Goal: Information Seeking & Learning: Learn about a topic

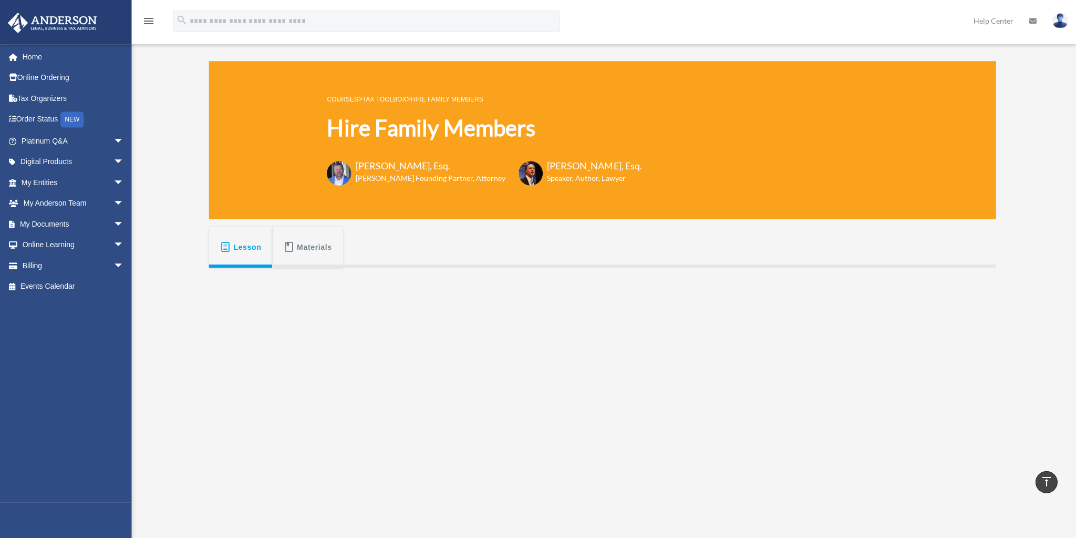
scroll to position [262, 0]
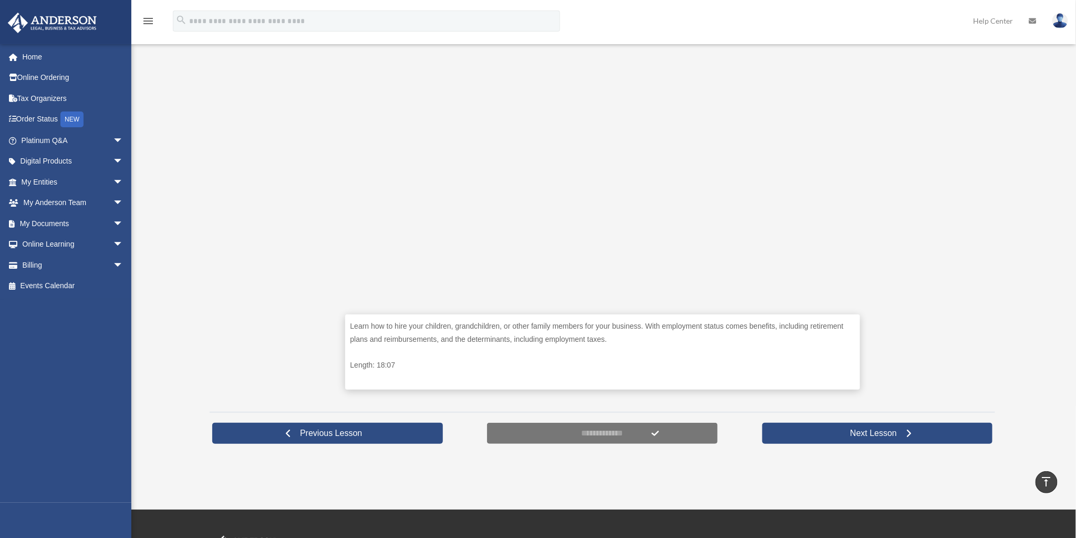
click at [916, 247] on div "Learn how to hire your children, grandchildren, or other family members for you…" at bounding box center [603, 204] width 786 height 399
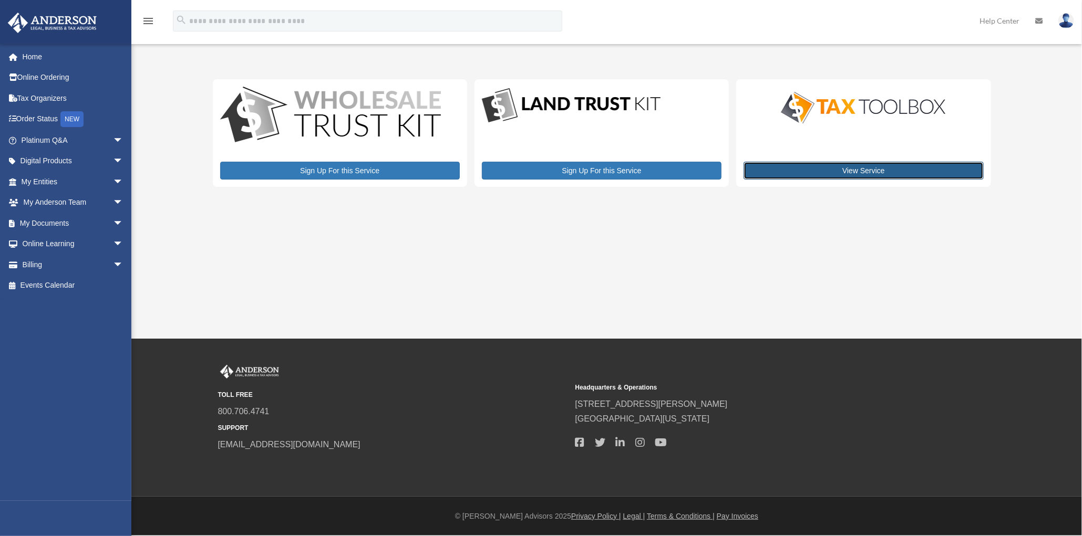
click at [841, 171] on link "View Service" at bounding box center [863, 171] width 240 height 18
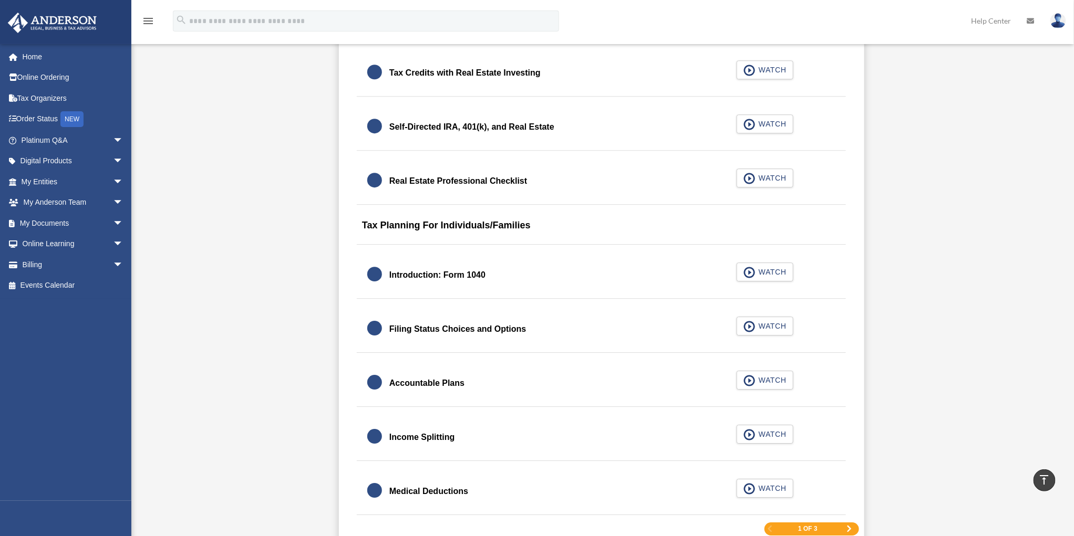
scroll to position [1471, 0]
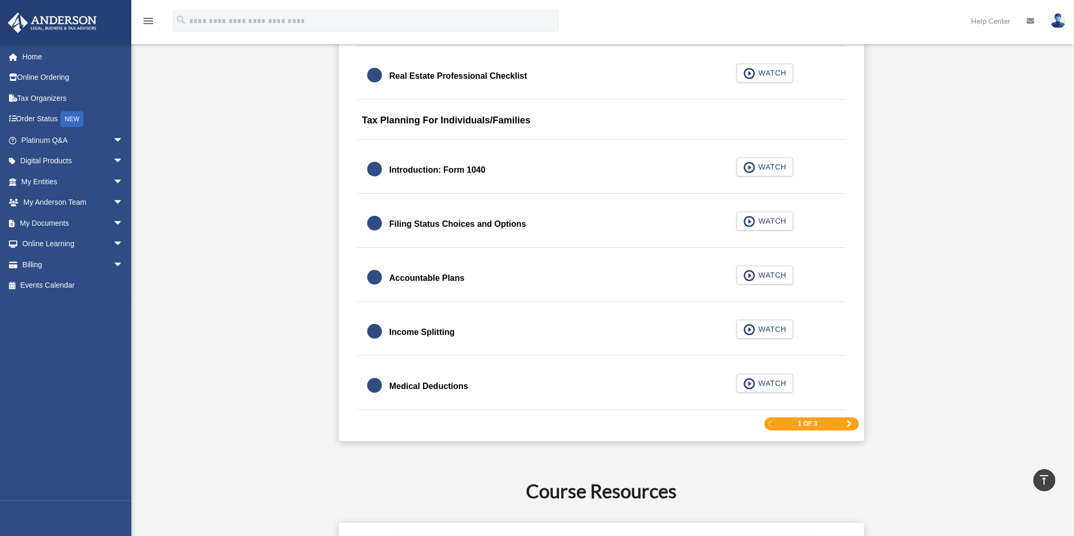
click at [849, 421] on span "Next Page" at bounding box center [849, 424] width 6 height 6
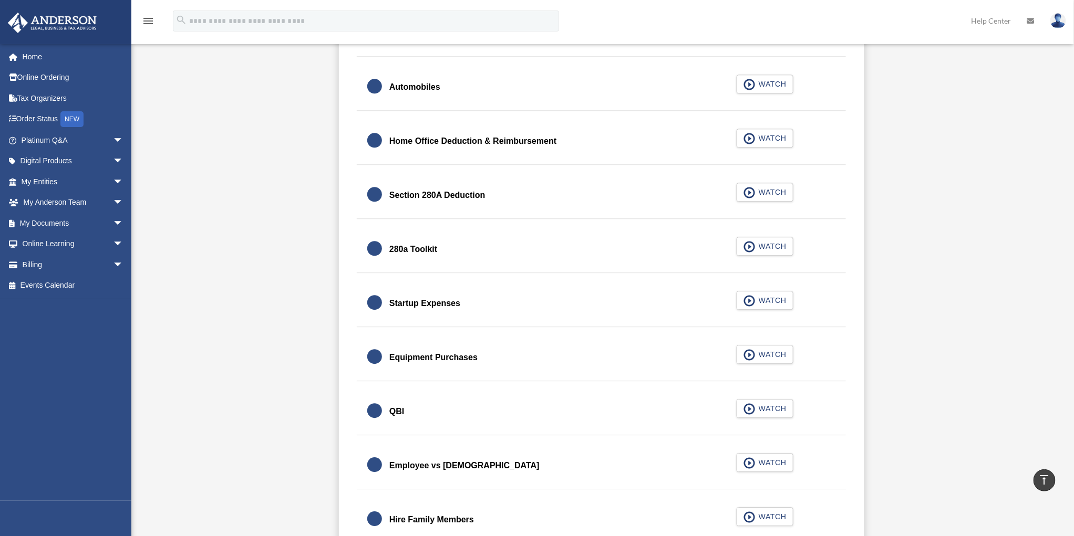
scroll to position [1137, 0]
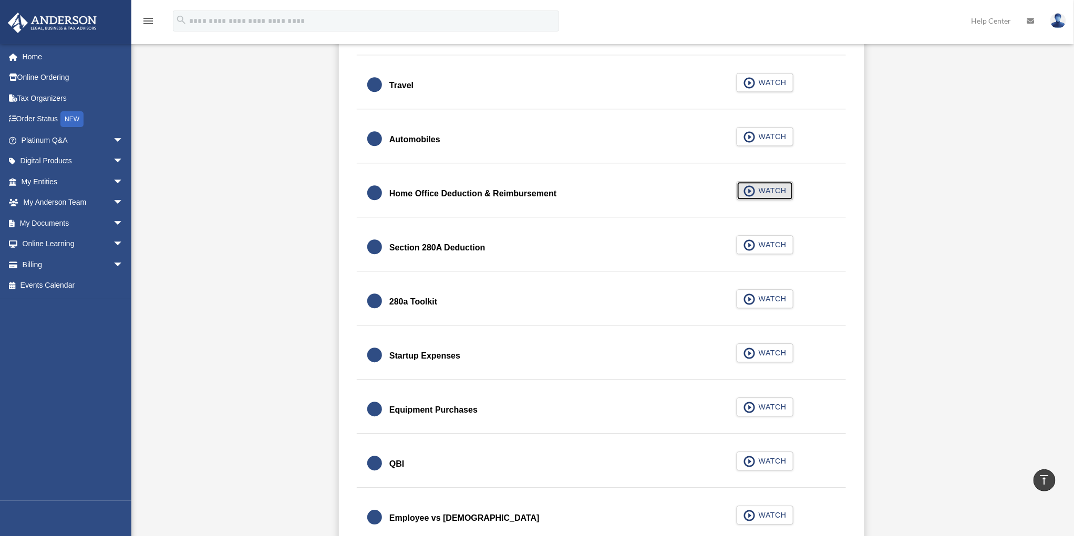
click at [763, 192] on span "WATCH" at bounding box center [771, 190] width 31 height 11
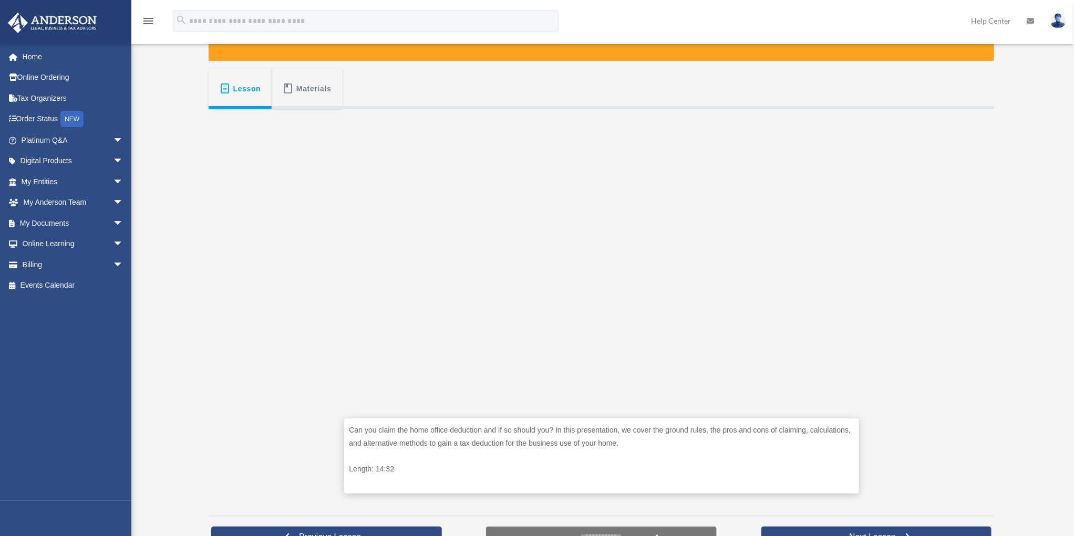
scroll to position [210, 0]
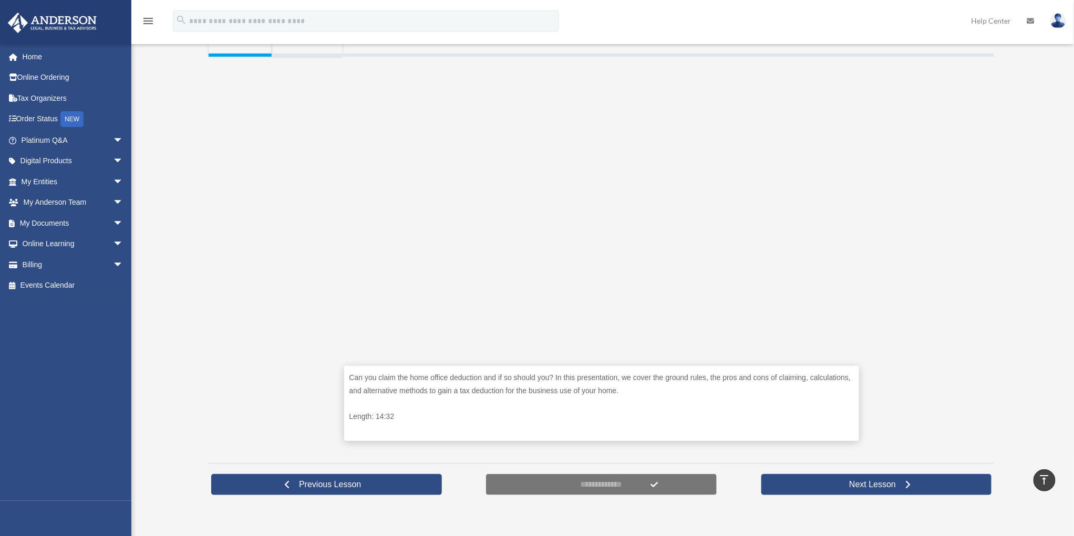
click at [907, 275] on div "Can you claim the home office deduction and if so should you? In this presentat…" at bounding box center [602, 256] width 786 height 399
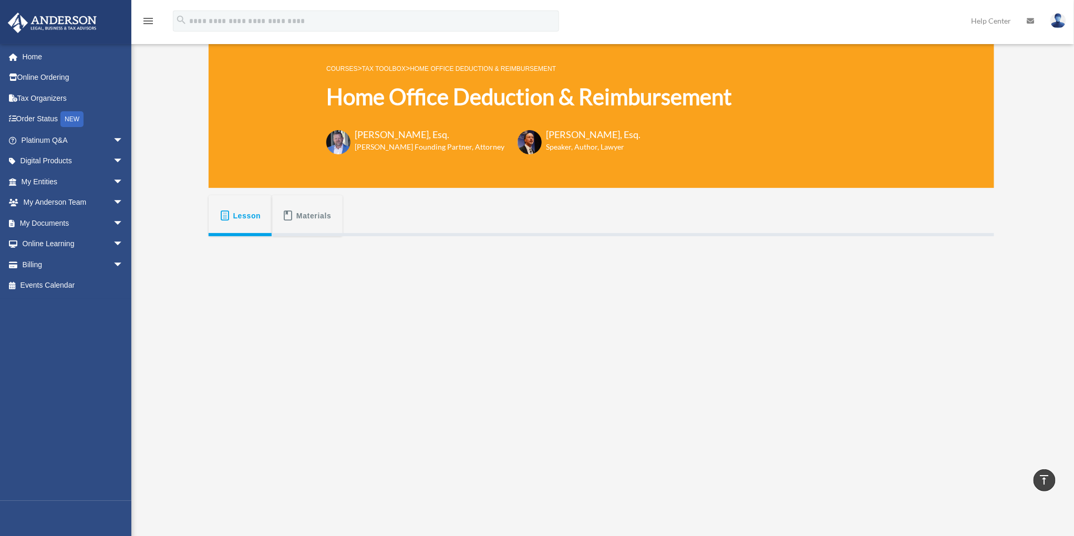
scroll to position [18, 0]
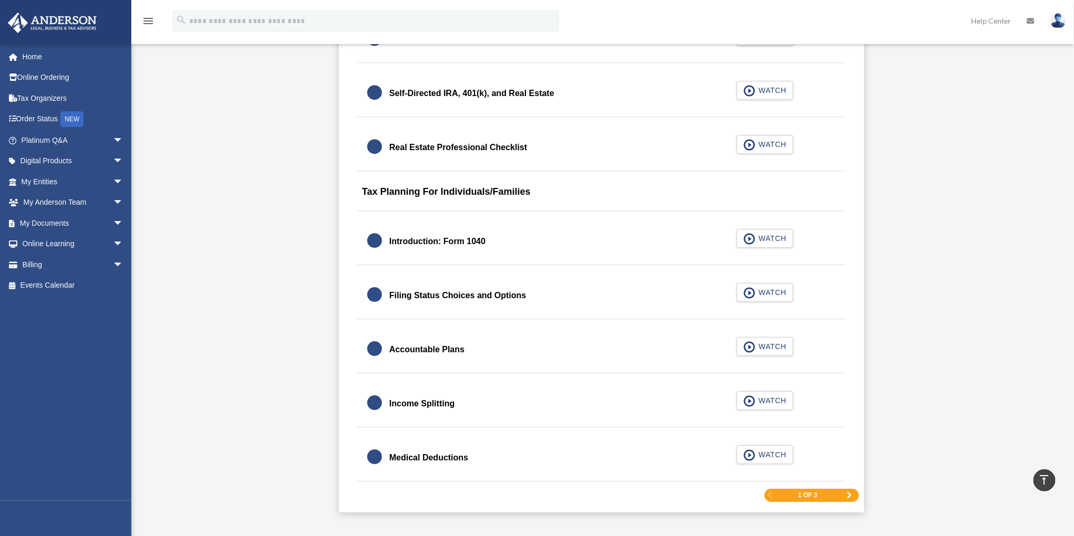
scroll to position [1505, 0]
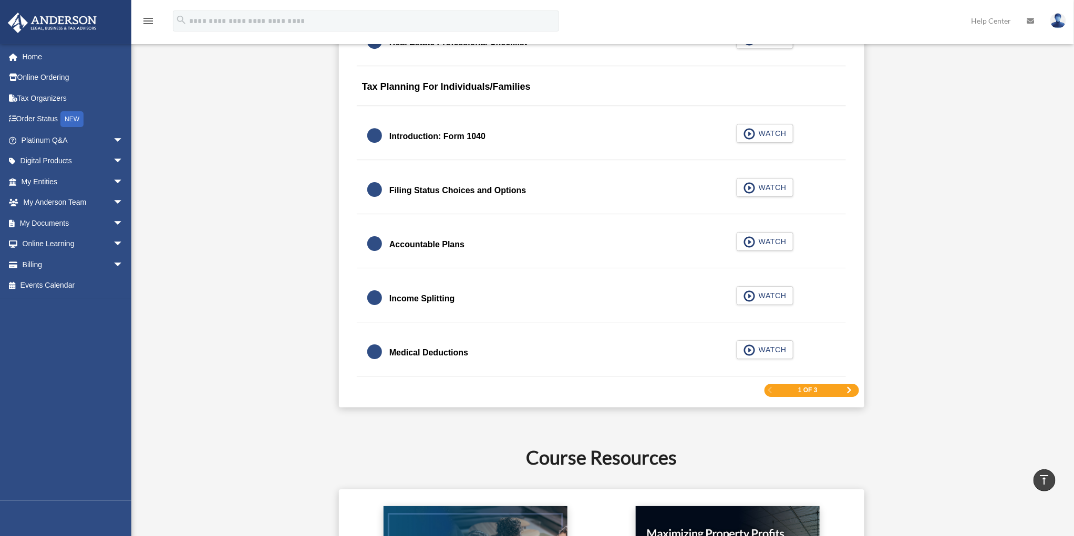
click at [840, 390] on div "1 of 3" at bounding box center [812, 390] width 95 height 13
click at [848, 387] on span "Next Page" at bounding box center [849, 390] width 6 height 6
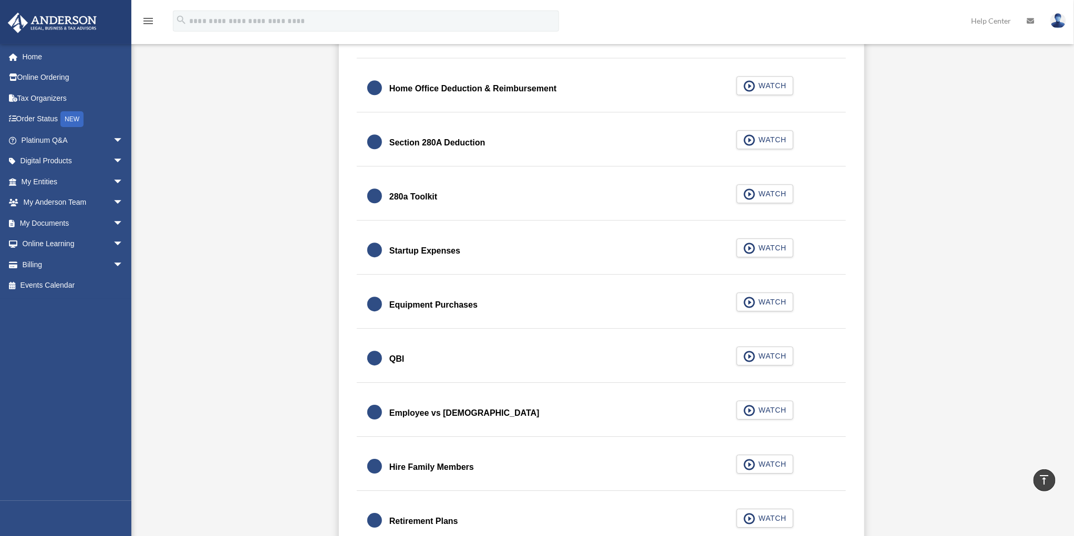
scroll to position [1347, 0]
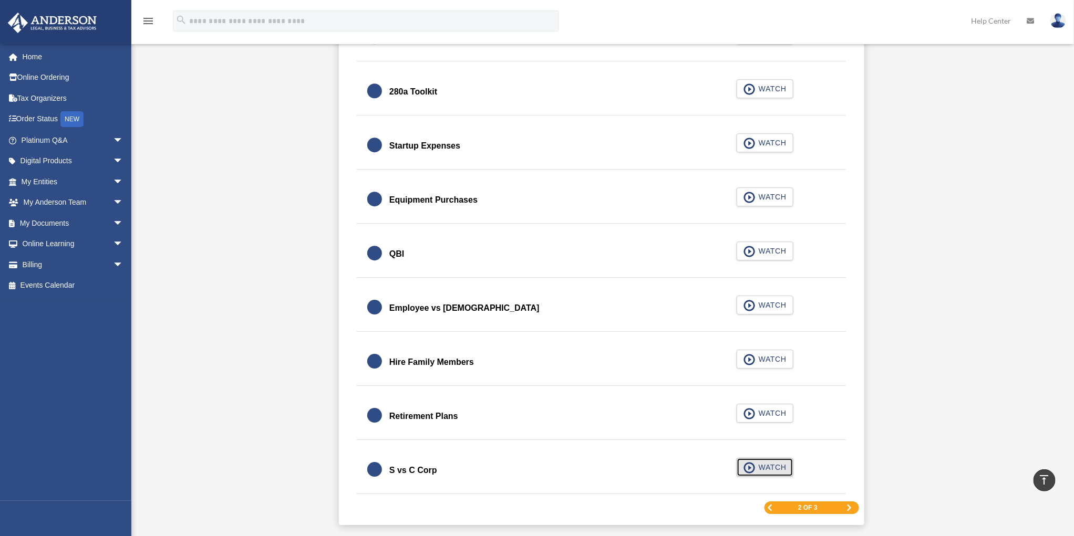
click at [768, 463] on span "WATCH" at bounding box center [771, 467] width 31 height 11
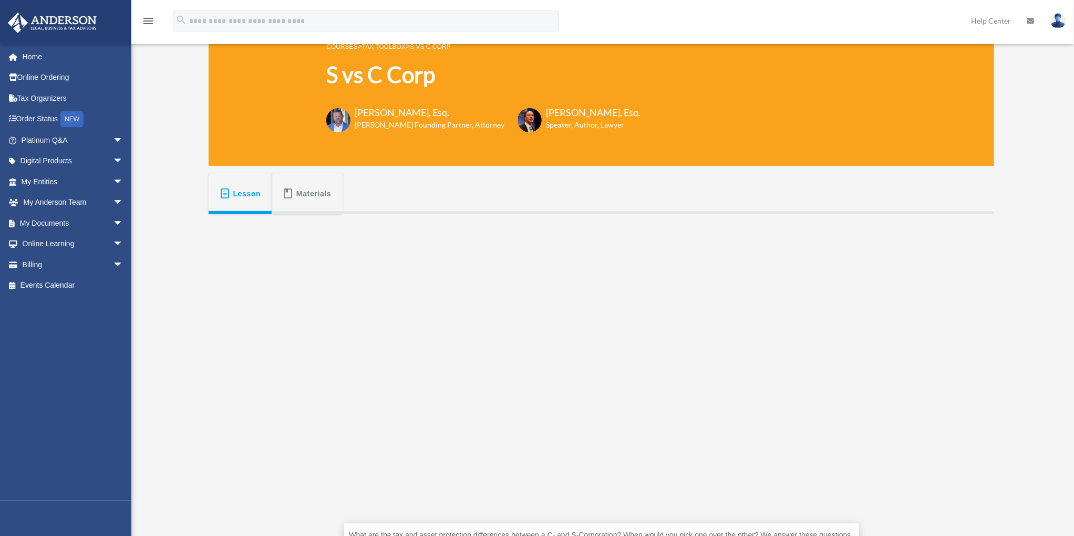
scroll to position [105, 0]
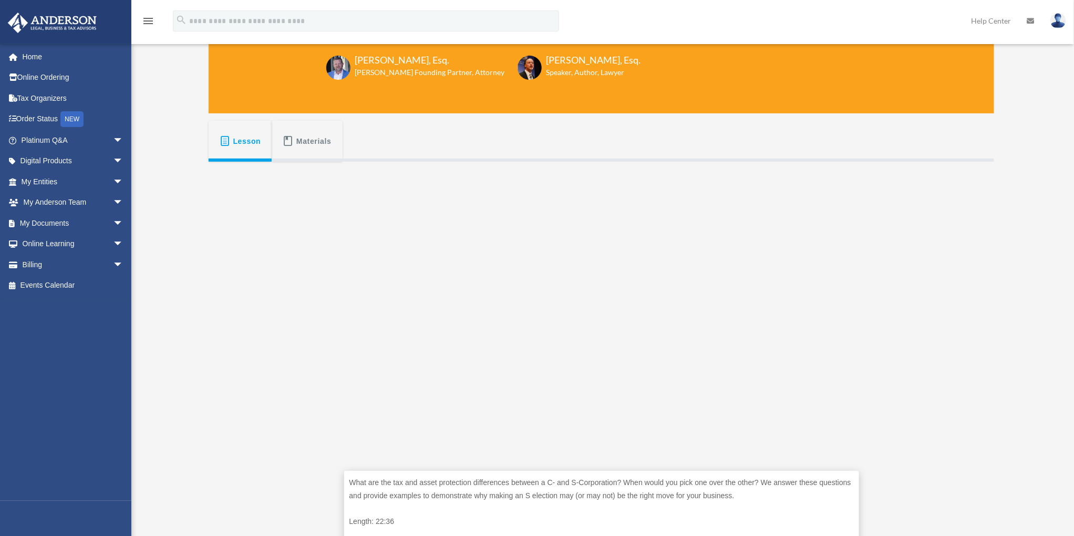
click at [946, 374] on div "What are the tax and asset protection differences between a C- and S-Corporatio…" at bounding box center [602, 361] width 786 height 399
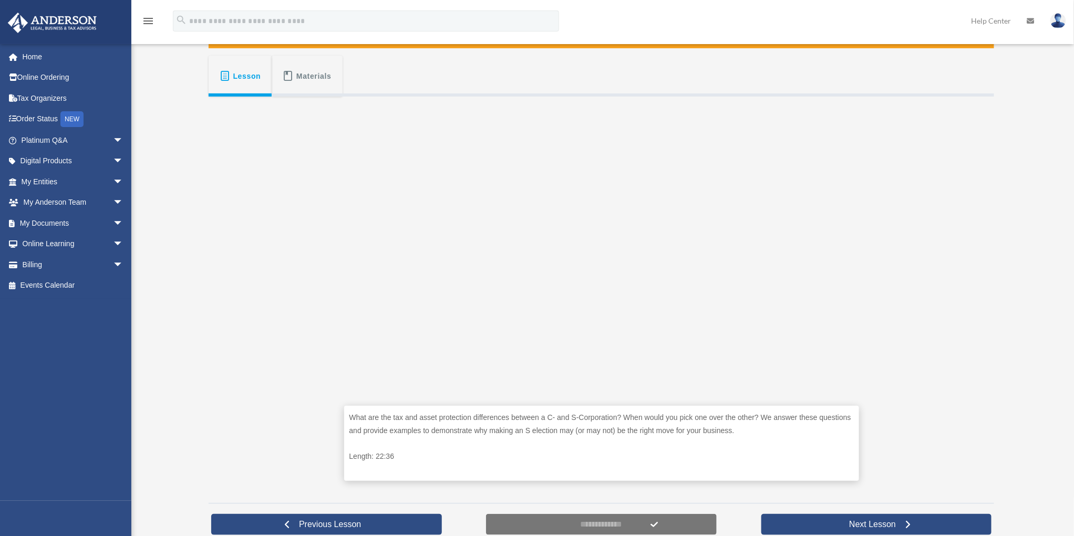
scroll to position [177, 0]
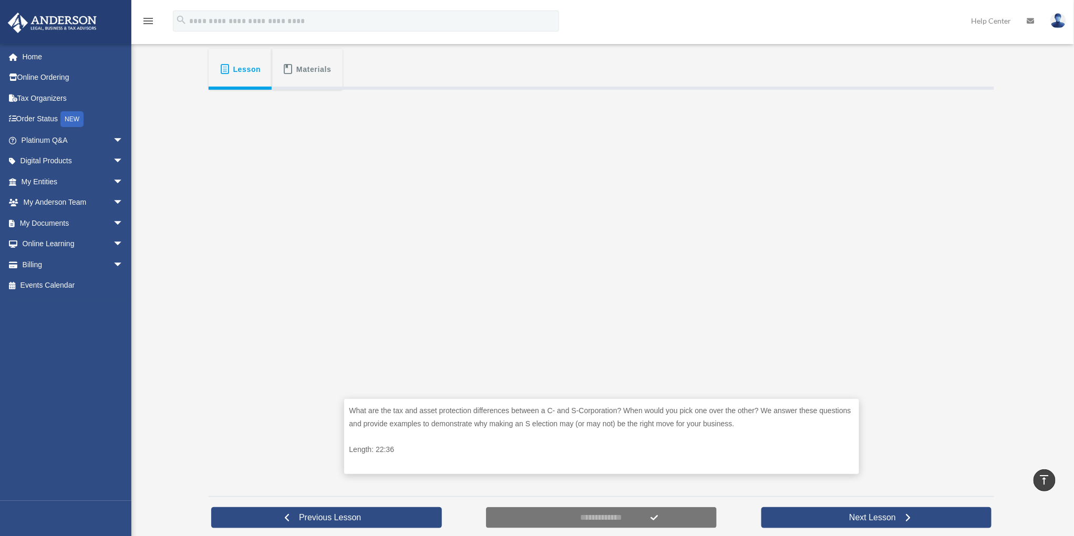
click at [57, 24] on img at bounding box center [52, 23] width 95 height 20
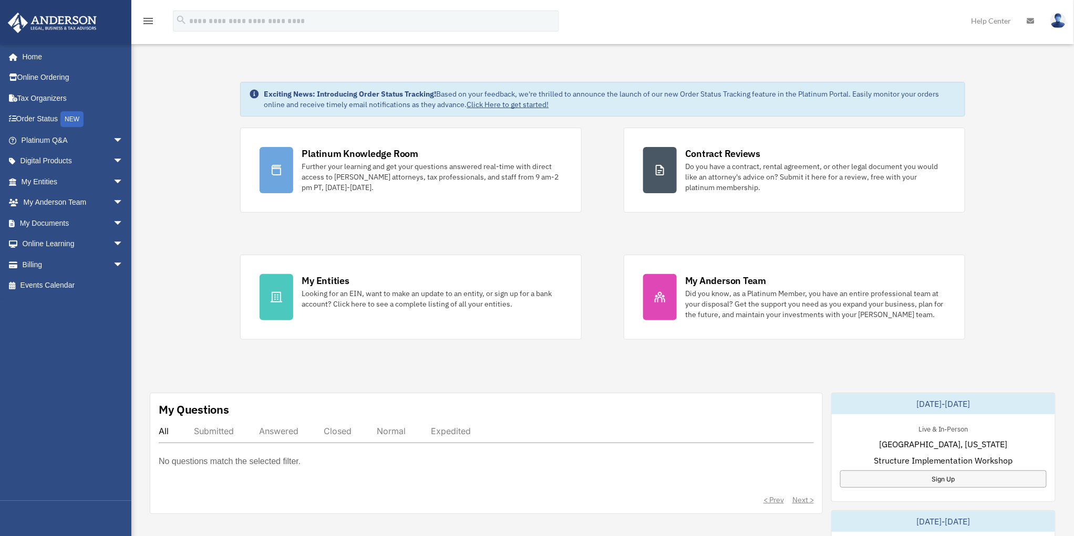
click at [1059, 24] on img at bounding box center [1058, 20] width 16 height 15
click at [867, 92] on link "Logout" at bounding box center [900, 92] width 105 height 22
